Goal: Find contact information: Find contact information

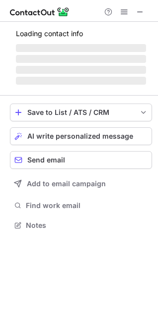
scroll to position [232, 158]
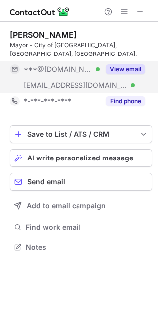
click at [128, 64] on button "View email" at bounding box center [125, 69] width 39 height 10
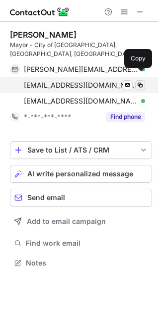
click at [142, 81] on span at bounding box center [140, 85] width 8 height 8
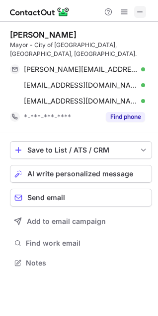
click at [144, 7] on button at bounding box center [140, 12] width 12 height 12
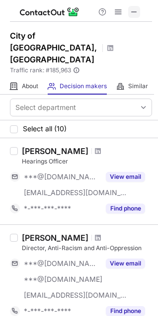
click at [134, 11] on span at bounding box center [134, 12] width 8 height 8
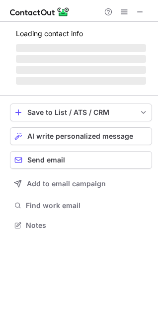
scroll to position [225, 158]
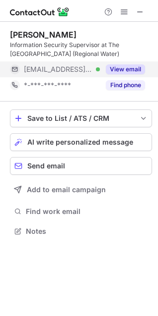
click at [127, 68] on button "View email" at bounding box center [125, 69] width 39 height 10
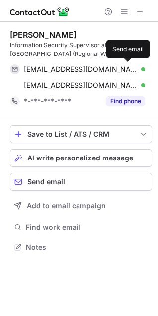
scroll to position [241, 158]
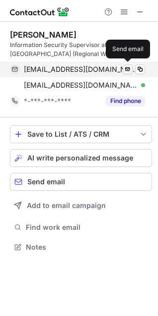
click at [126, 68] on span at bounding box center [127, 69] width 8 height 8
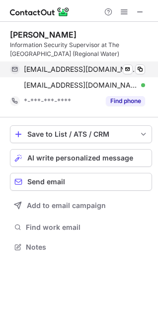
drag, startPoint x: 126, startPoint y: 80, endPoint x: 151, endPoint y: 68, distance: 27.3
click at [145, 68] on div "[EMAIL_ADDRESS][DOMAIN_NAME] Verified Send email Copy [EMAIL_ADDRESS][DOMAIN_NA…" at bounding box center [77, 77] width 135 height 32
click at [139, 70] on span at bounding box center [140, 69] width 8 height 8
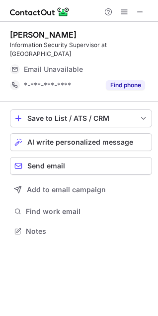
scroll to position [216, 158]
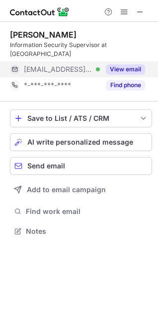
click at [131, 64] on button "View email" at bounding box center [125, 69] width 39 height 10
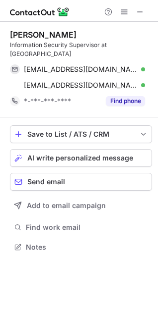
scroll to position [232, 158]
click at [140, 9] on span at bounding box center [140, 12] width 8 height 8
